Goal: Information Seeking & Learning: Check status

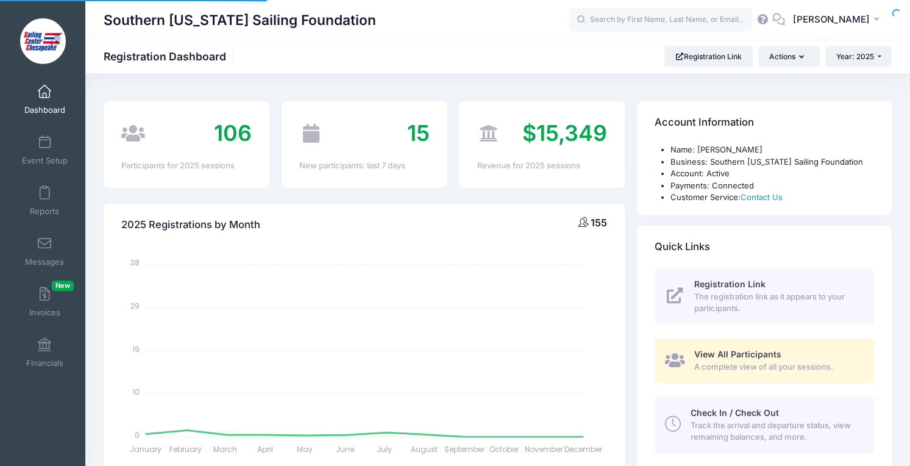
select select
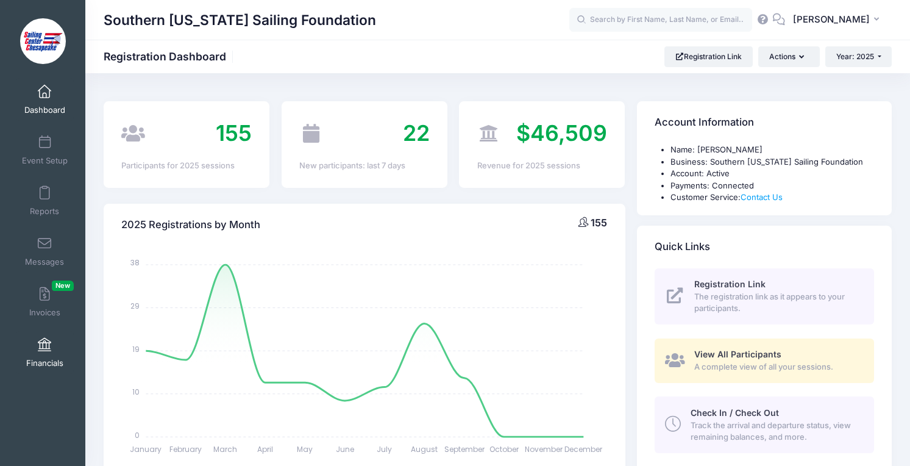
click at [45, 357] on link "Financials" at bounding box center [45, 352] width 58 height 43
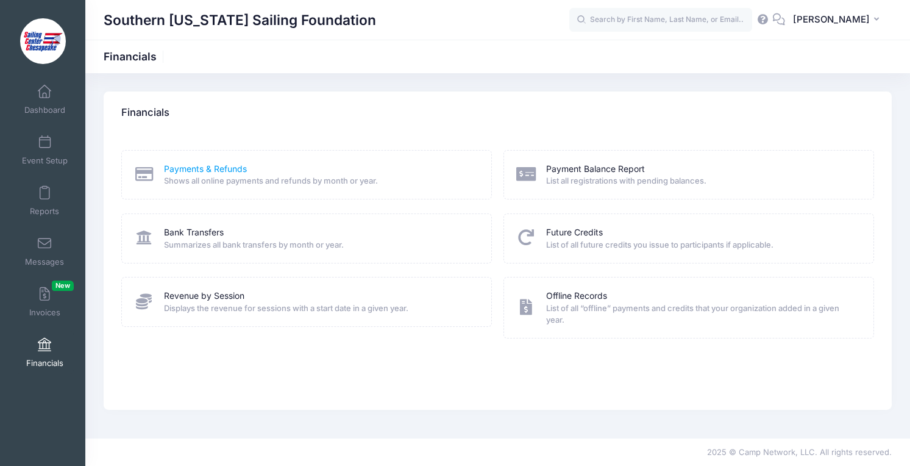
click at [206, 169] on link "Payments & Refunds" at bounding box center [205, 169] width 83 height 13
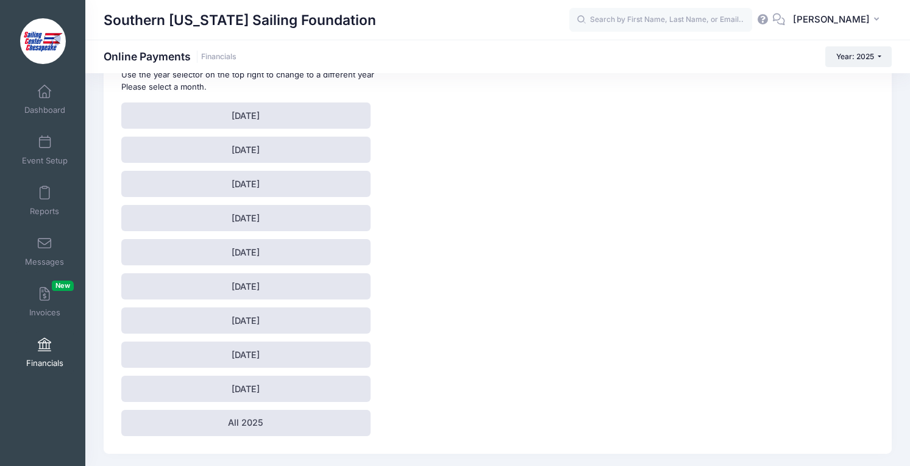
scroll to position [109, 0]
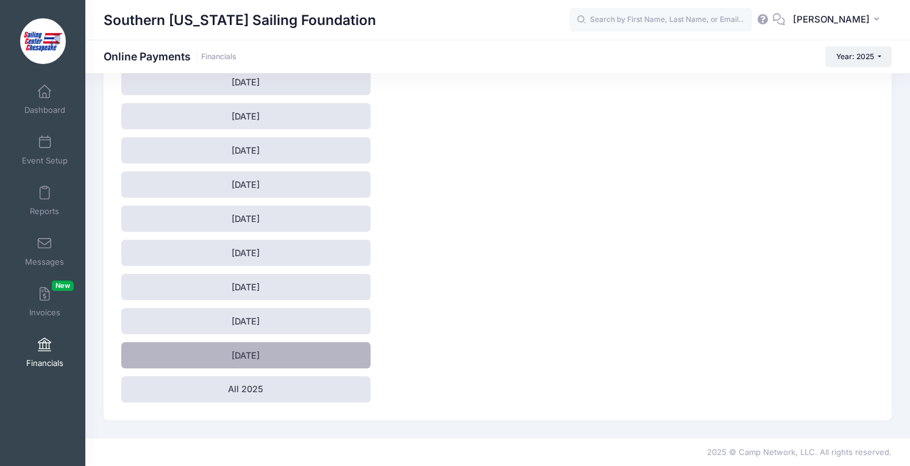
click at [274, 347] on link "[DATE]" at bounding box center [245, 355] width 249 height 26
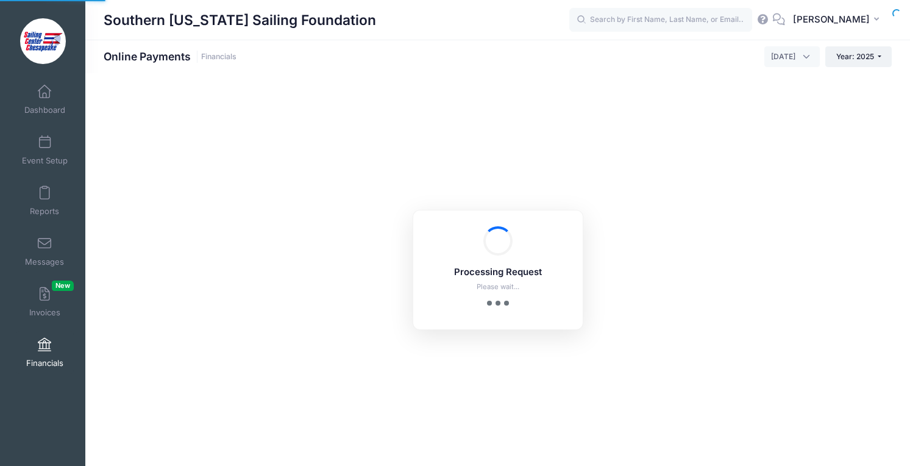
select select "10"
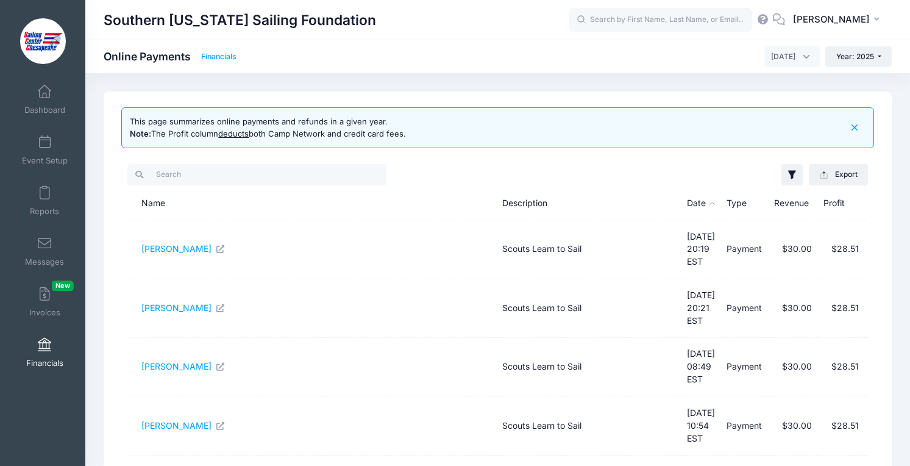
click at [231, 54] on link "Financials" at bounding box center [218, 56] width 35 height 9
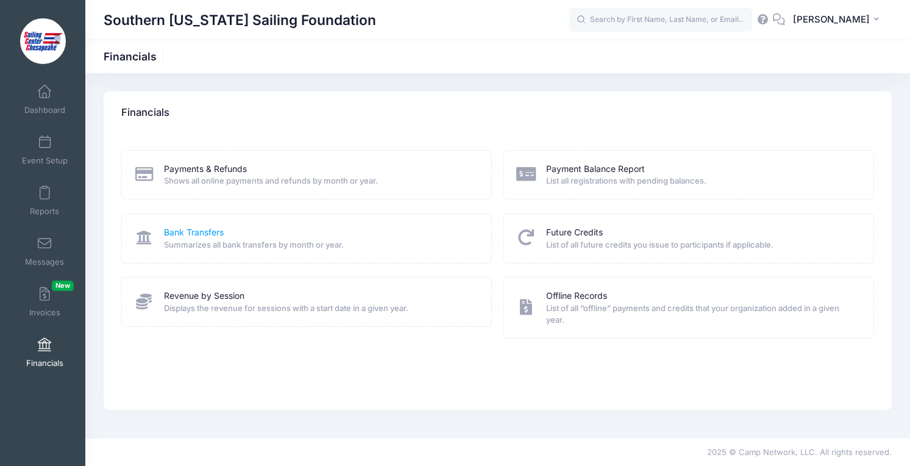
click at [204, 235] on link "Bank Transfers" at bounding box center [194, 232] width 60 height 13
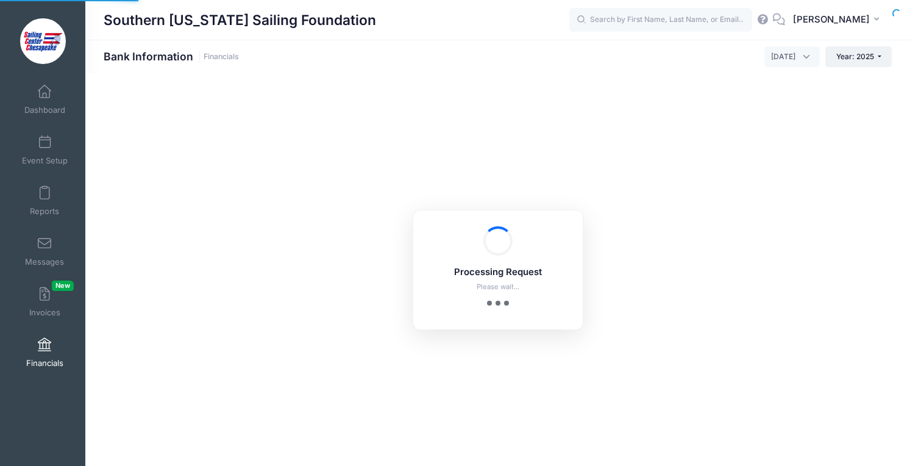
select select "10"
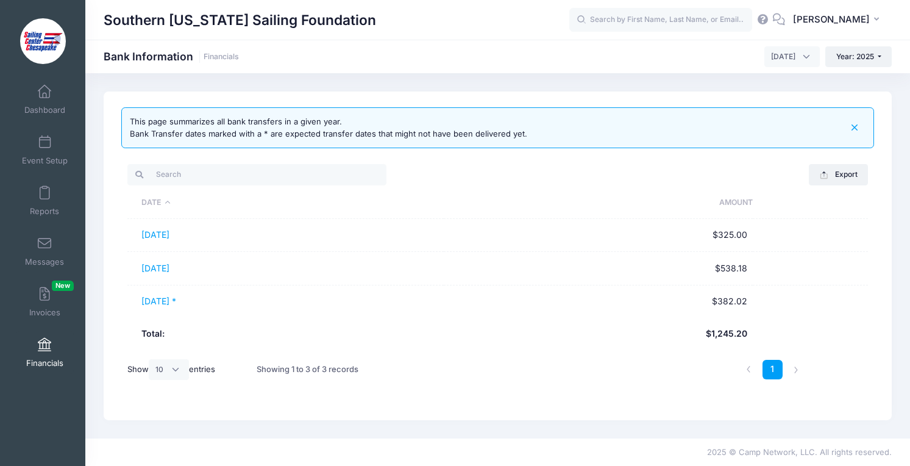
click at [283, 266] on td "[DATE]" at bounding box center [285, 268] width 316 height 33
